Goal: Browse casually

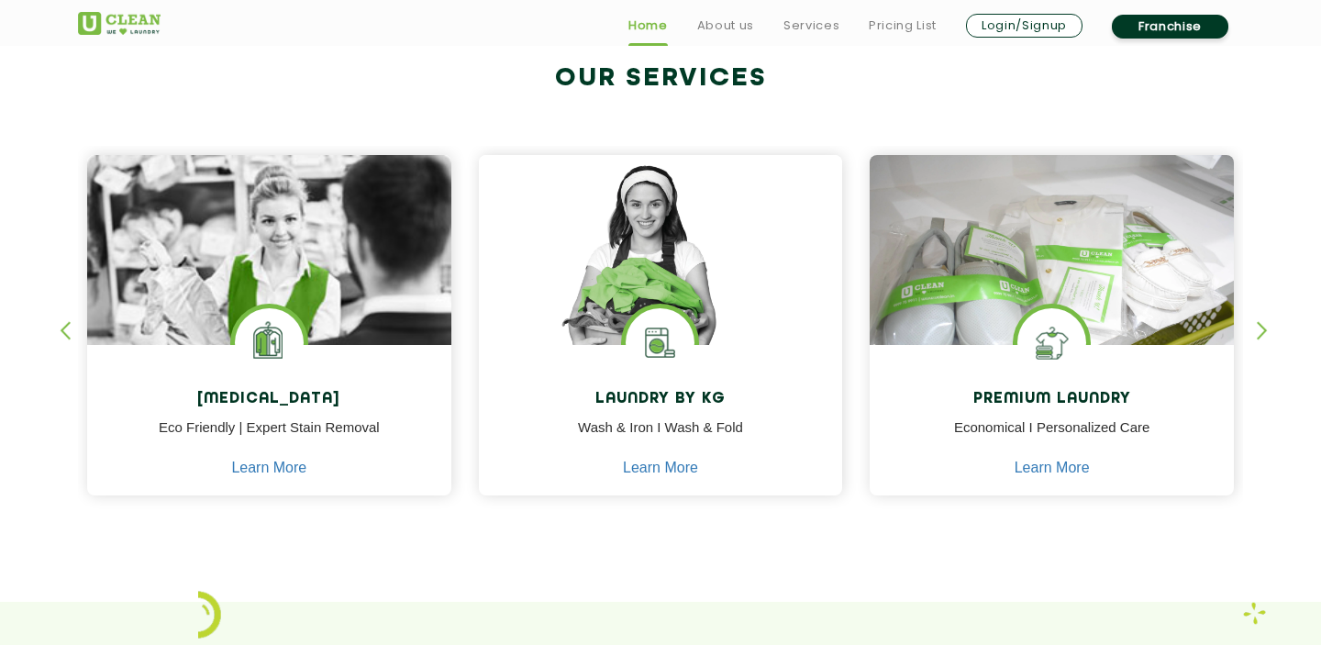
scroll to position [713, 0]
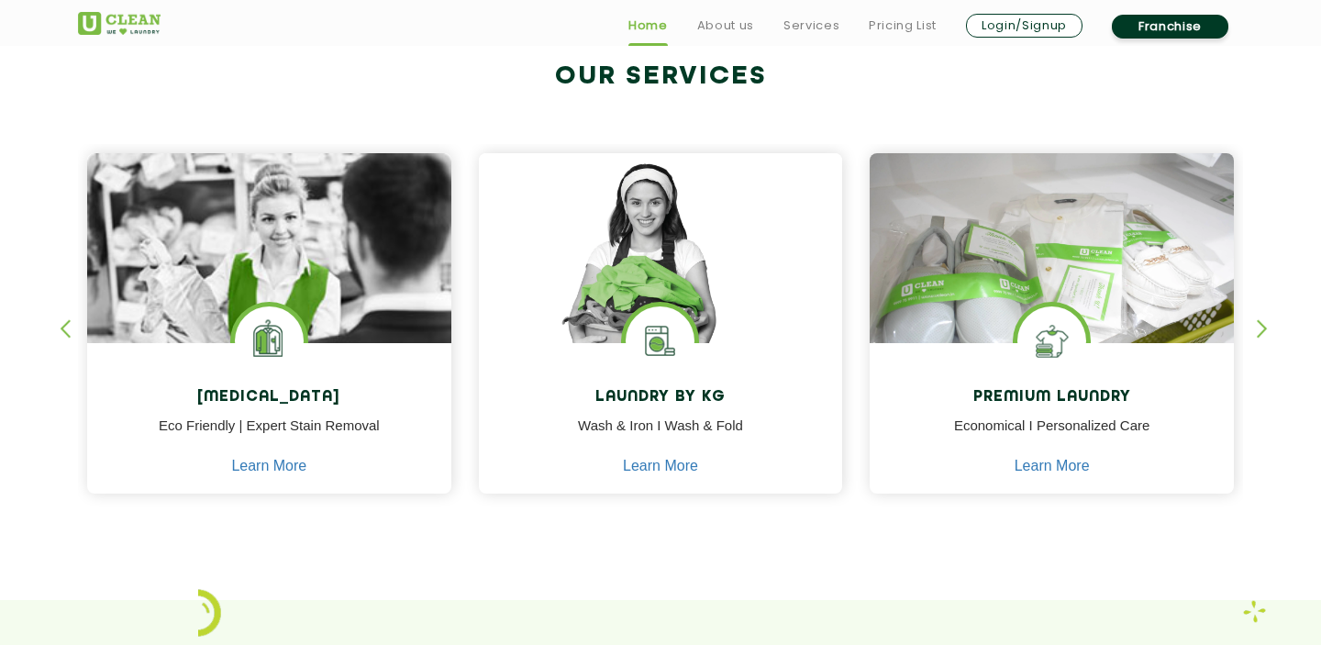
click at [1261, 326] on div "button" at bounding box center [1271, 344] width 28 height 50
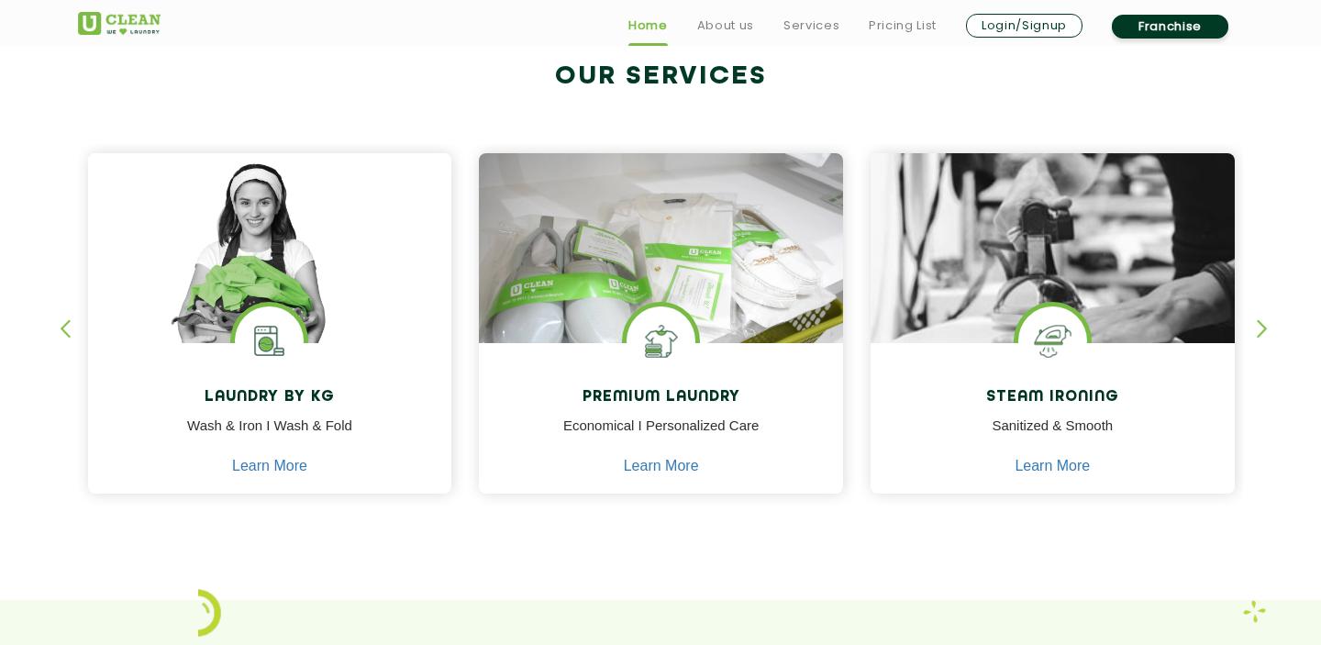
click at [1261, 326] on div "button" at bounding box center [1271, 344] width 28 height 50
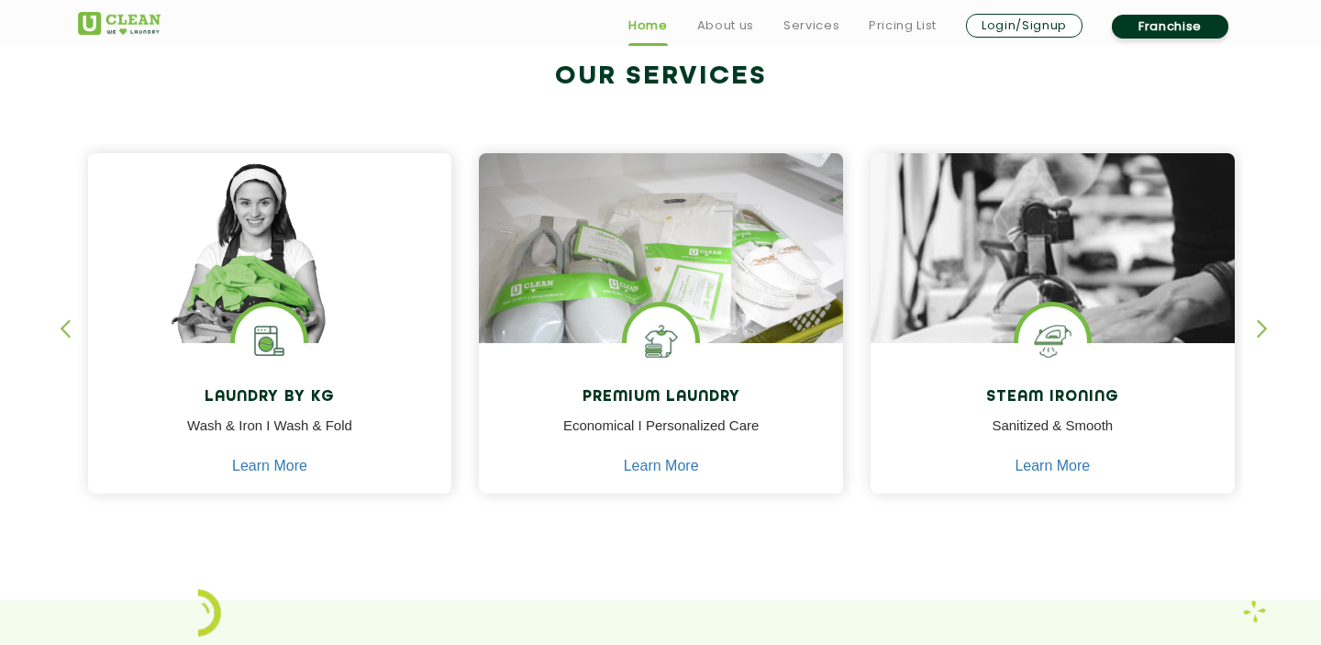
click at [71, 319] on div "button" at bounding box center [74, 344] width 28 height 50
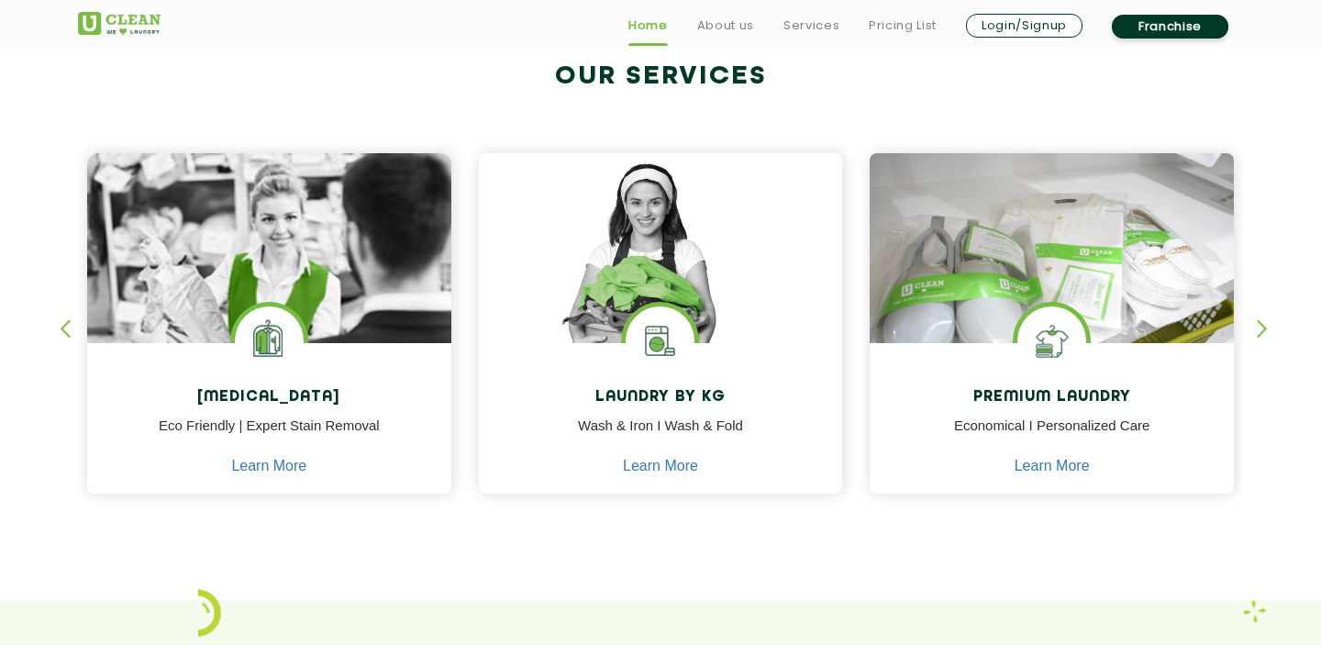
click at [71, 319] on div "button" at bounding box center [74, 344] width 28 height 50
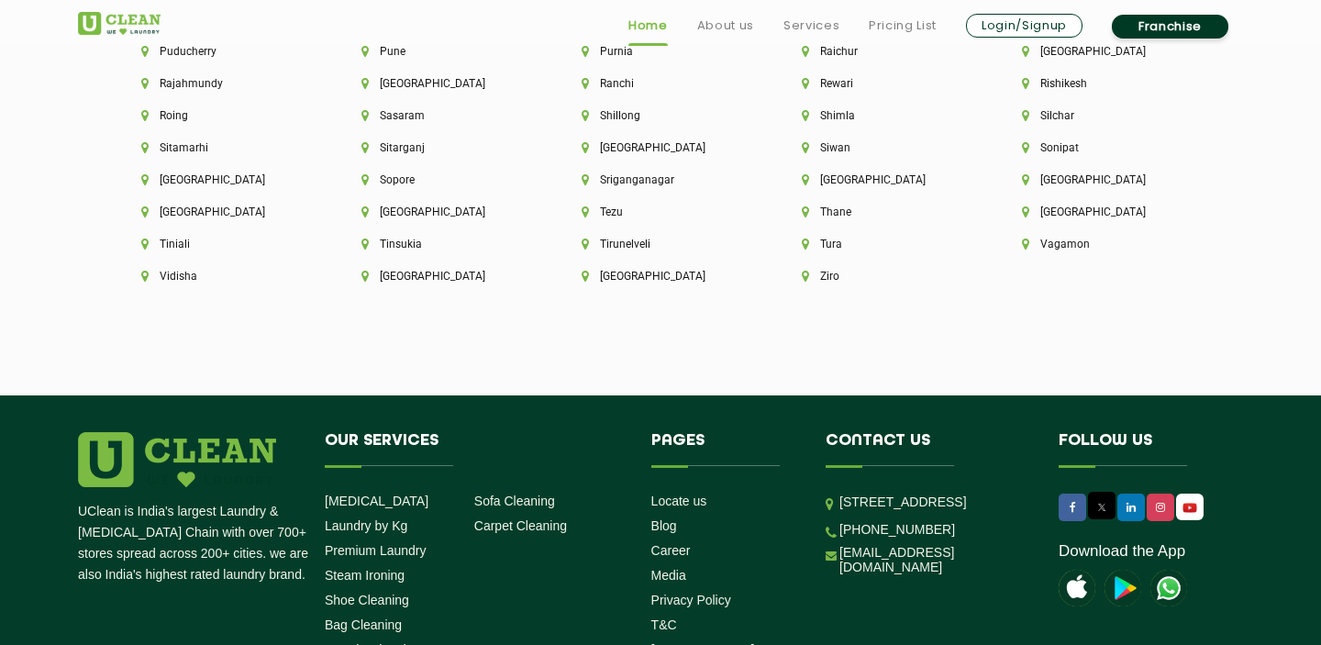
scroll to position [5197, 0]
